Goal: Task Accomplishment & Management: Manage account settings

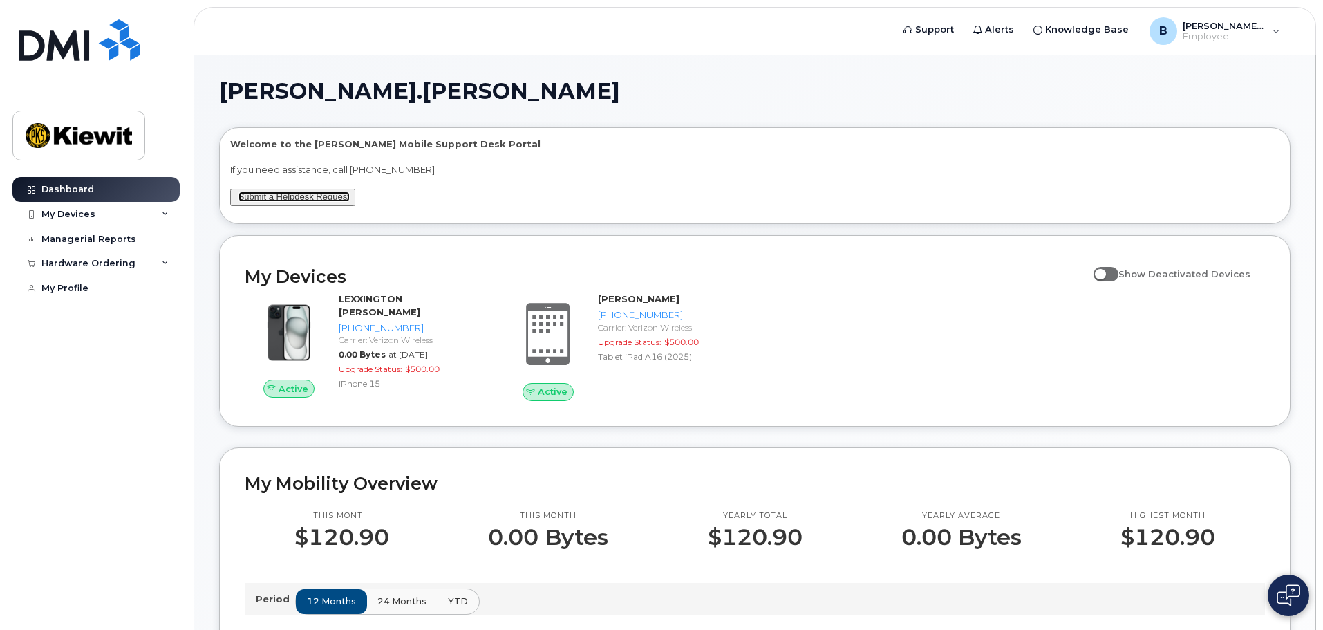
click at [311, 199] on link "Submit a Helpdesk Request" at bounding box center [293, 196] width 111 height 10
click at [131, 215] on div "My Devices" at bounding box center [95, 214] width 167 height 25
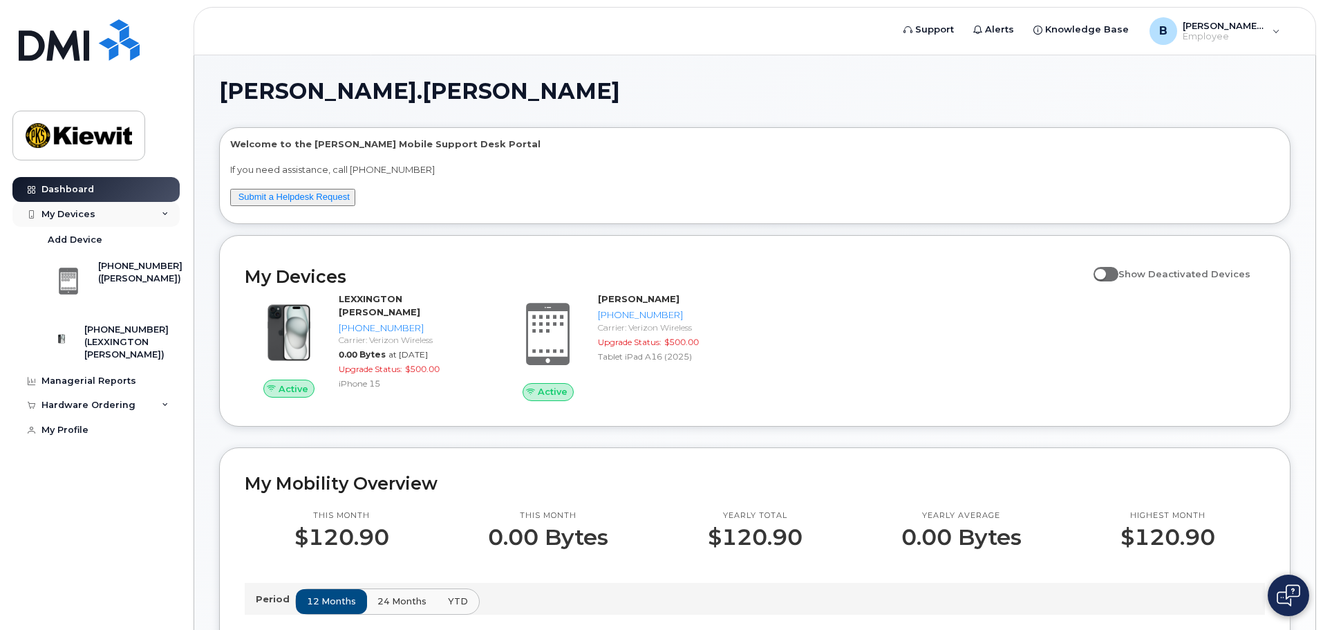
click at [131, 216] on div "My Devices" at bounding box center [95, 214] width 167 height 25
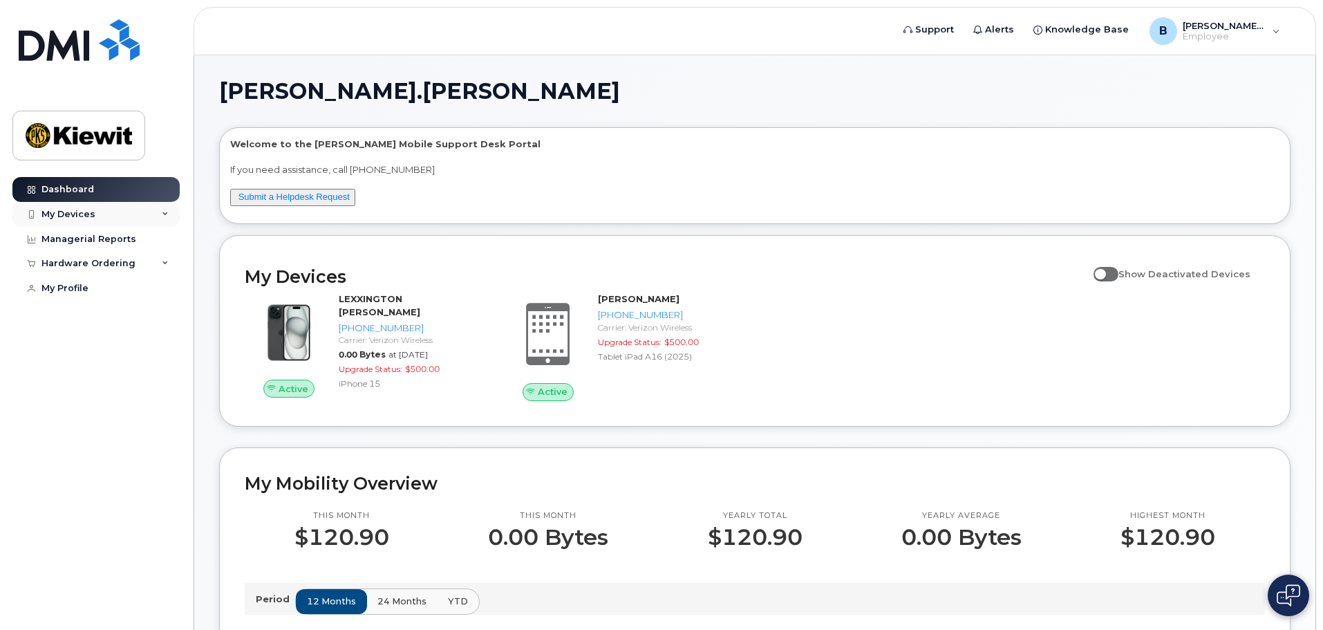
click at [109, 214] on div "My Devices" at bounding box center [95, 214] width 167 height 25
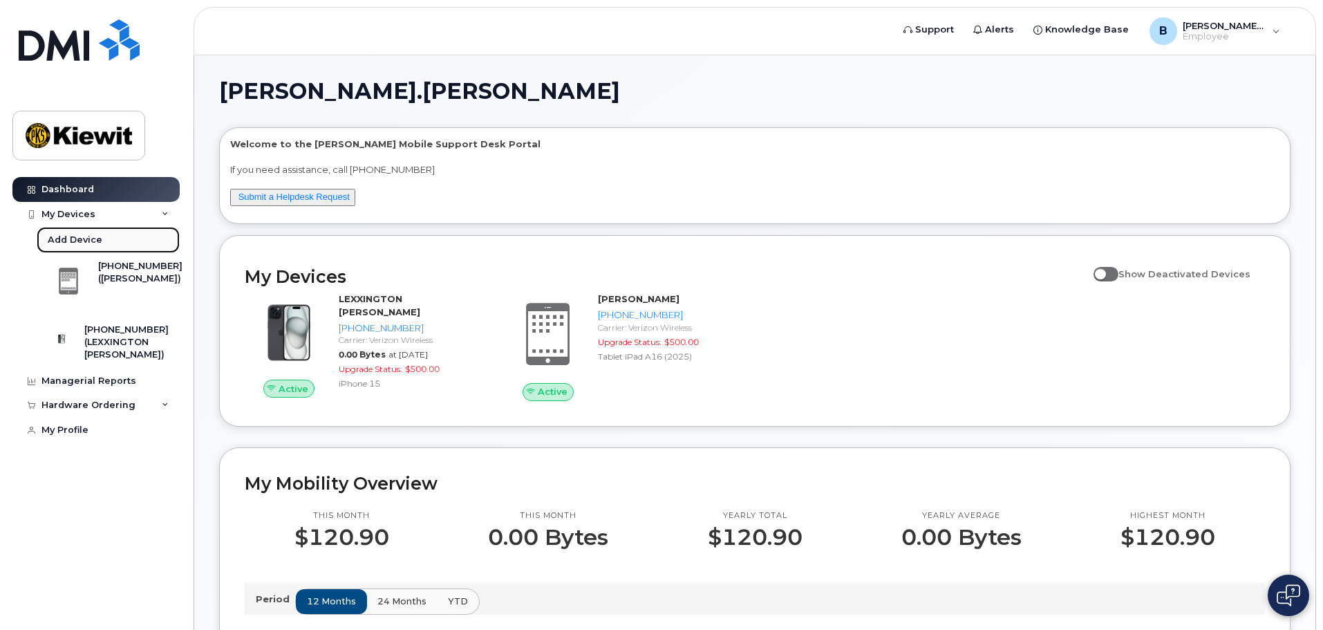
click at [86, 246] on link "Add Device" at bounding box center [108, 240] width 143 height 26
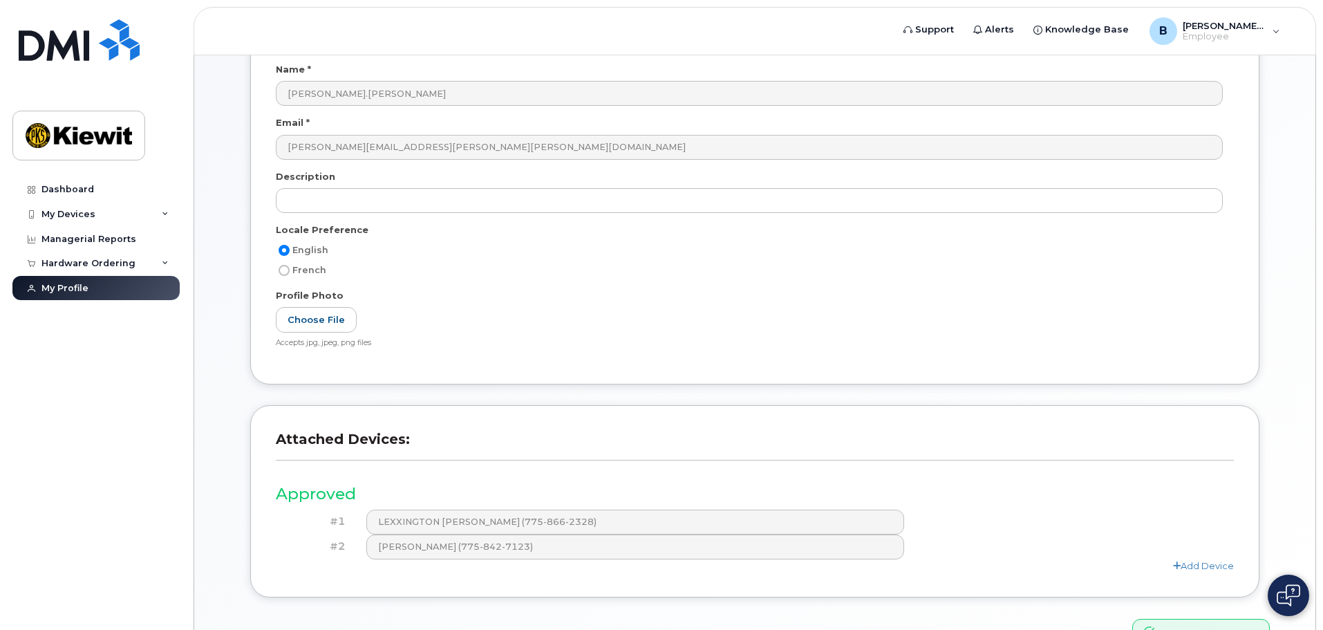
scroll to position [216, 0]
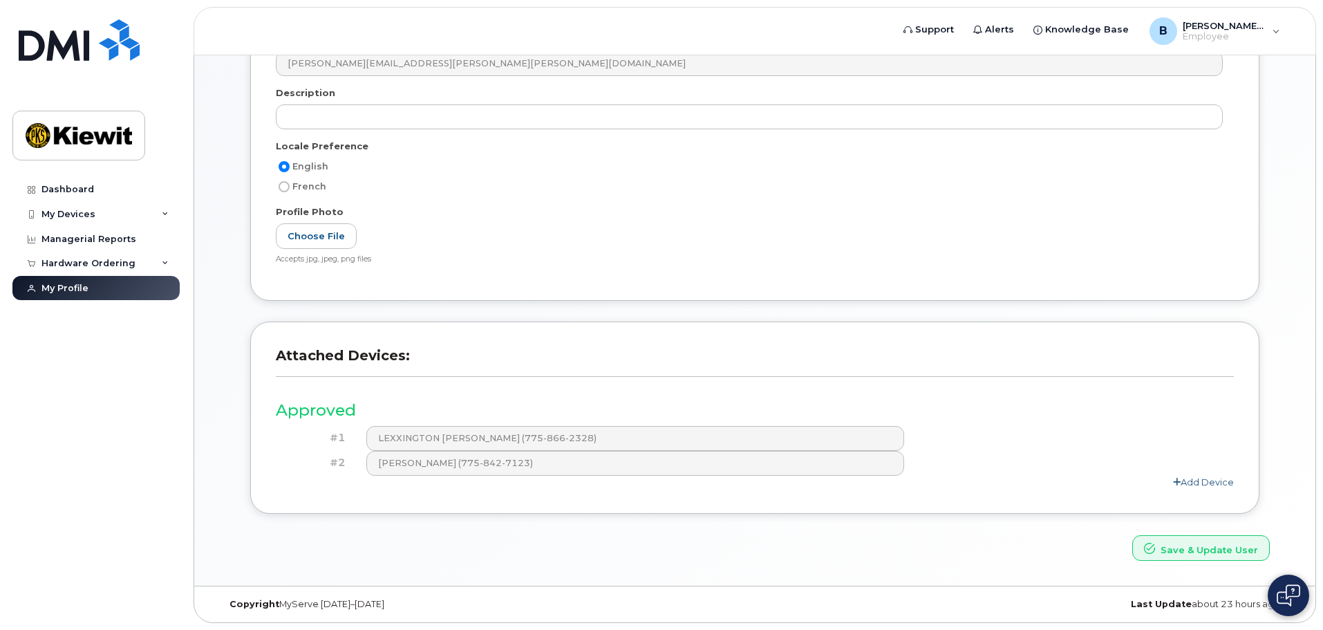
click at [1199, 484] on link "Add Device" at bounding box center [1203, 481] width 61 height 11
